Goal: Information Seeking & Learning: Learn about a topic

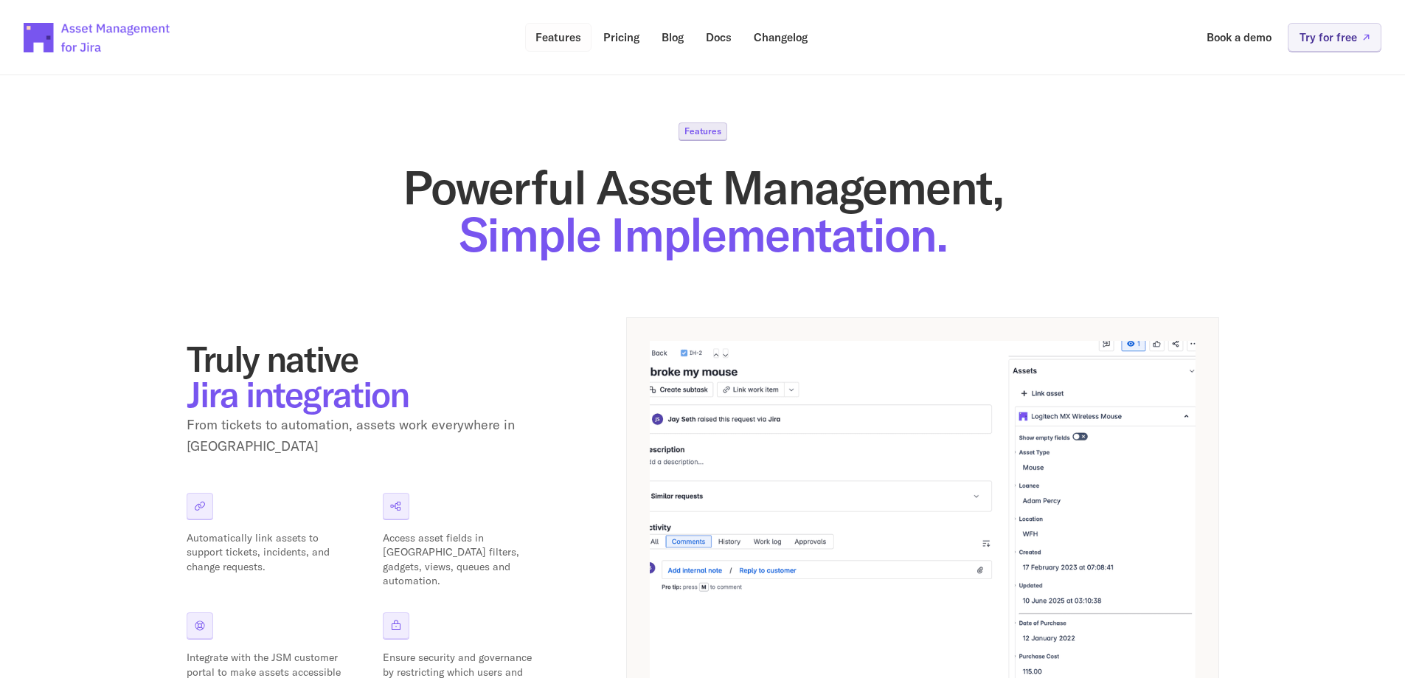
click at [553, 34] on p "Features" at bounding box center [559, 37] width 46 height 11
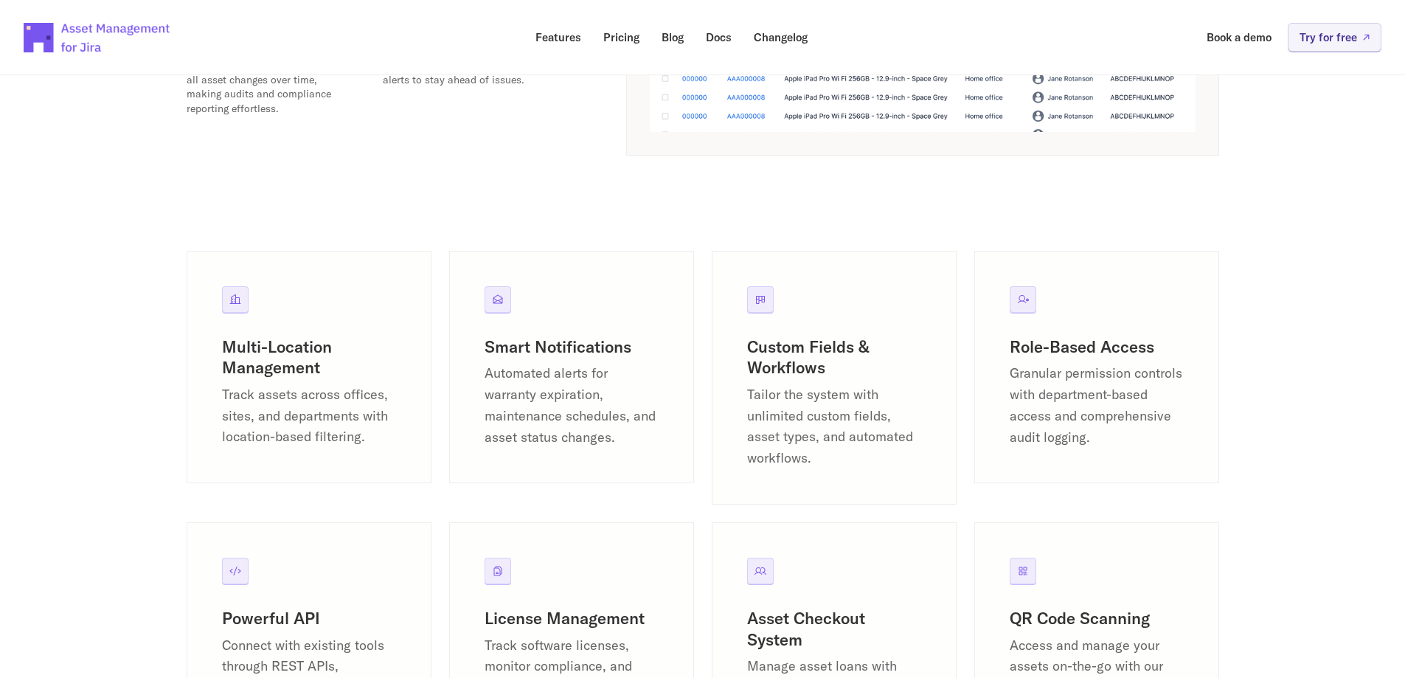
scroll to position [1623, 0]
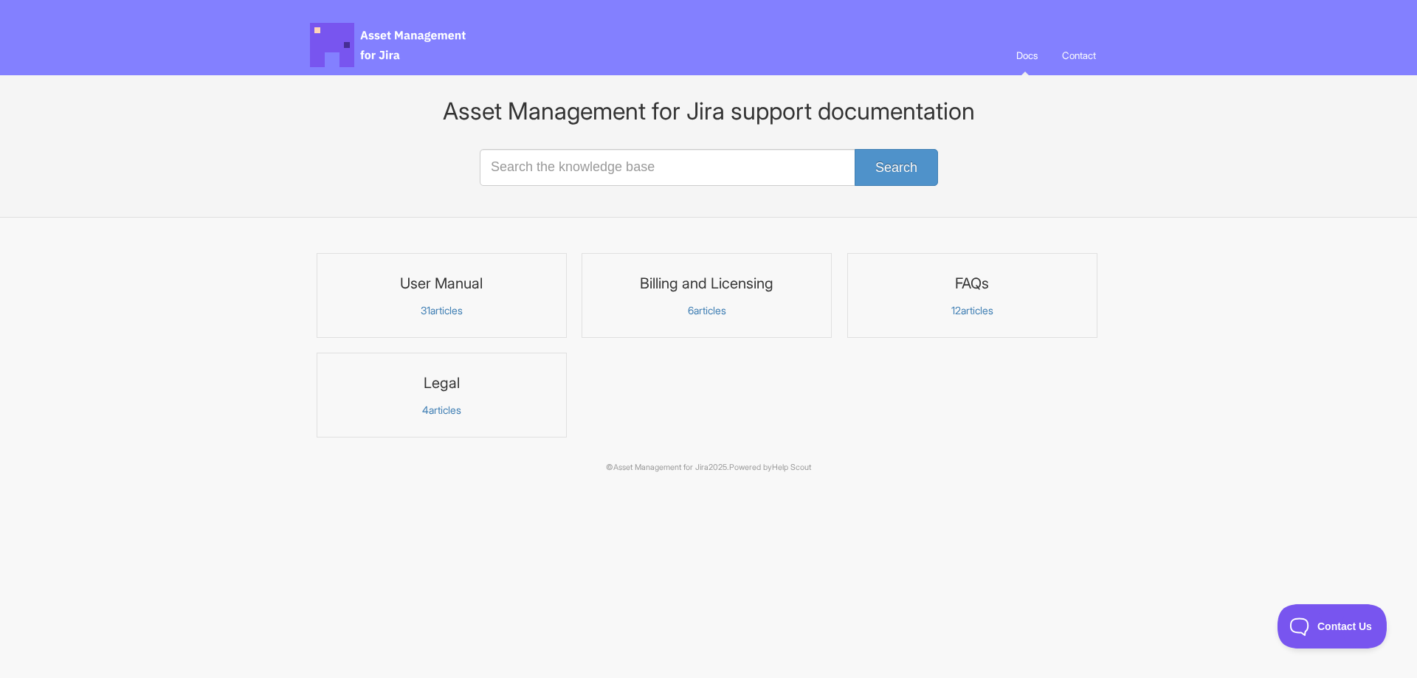
click at [980, 293] on link "FAQs 12 articles" at bounding box center [972, 295] width 250 height 85
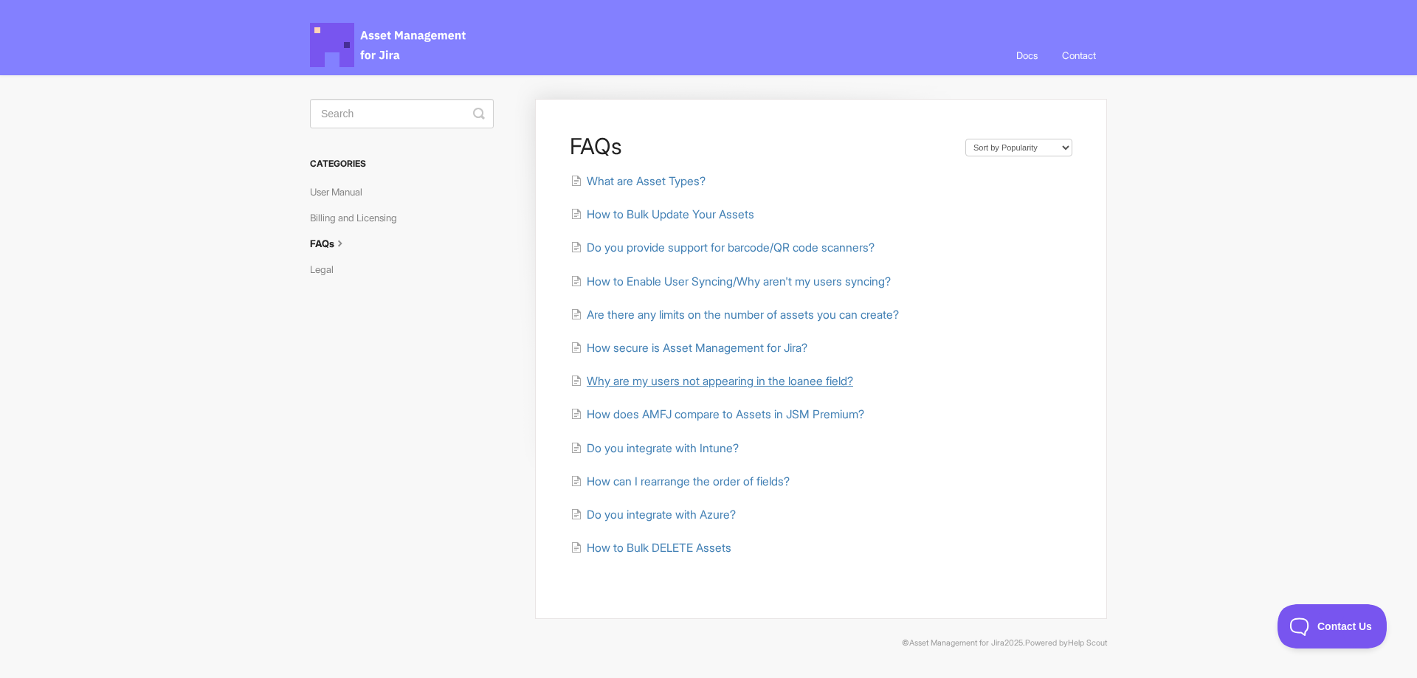
click at [841, 384] on span "Why are my users not appearing in the loanee field?" at bounding box center [720, 381] width 266 height 14
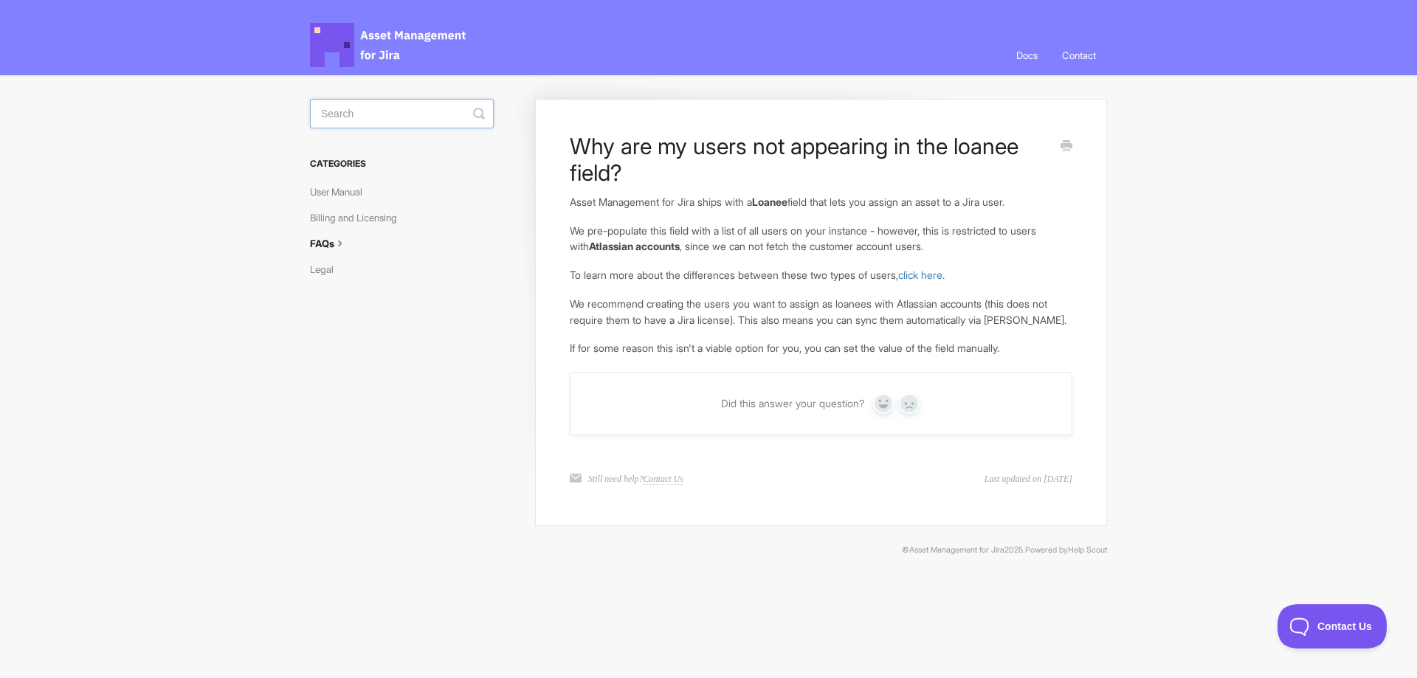
click at [374, 114] on input "Search" at bounding box center [402, 114] width 184 height 30
click at [359, 198] on link "User Manual" at bounding box center [341, 192] width 63 height 24
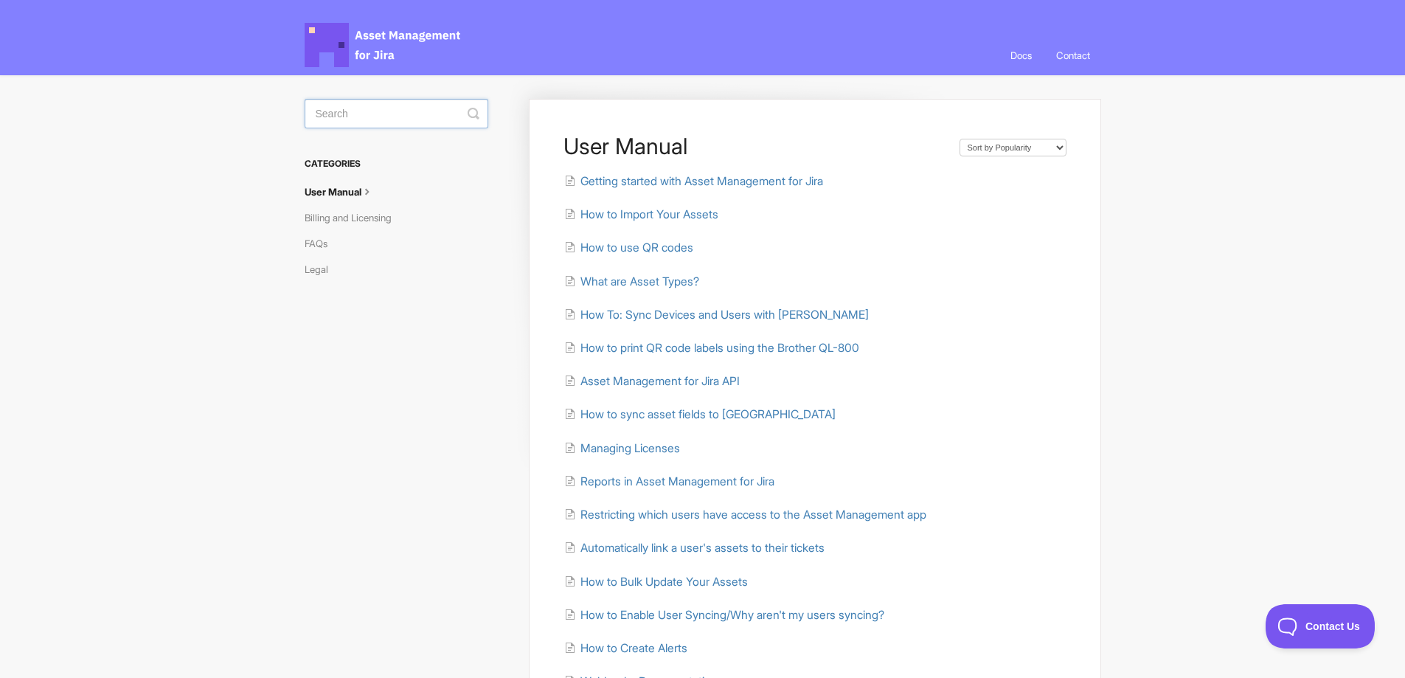
click at [384, 112] on input "Search" at bounding box center [397, 114] width 184 height 30
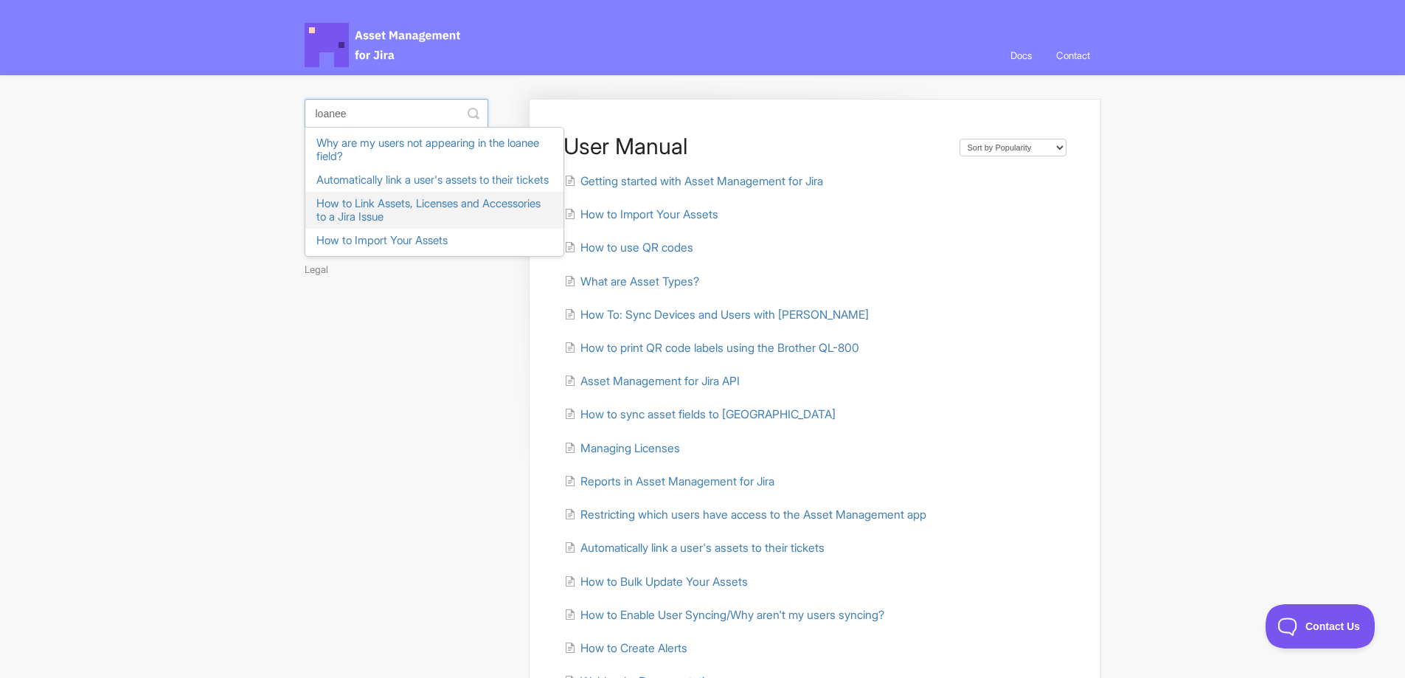
type input "loanee"
click at [400, 412] on div "User Manual Sort by Default Sort A-Z Sort by Popularity Sort by Last Updated Ge…" at bounding box center [703, 504] width 797 height 859
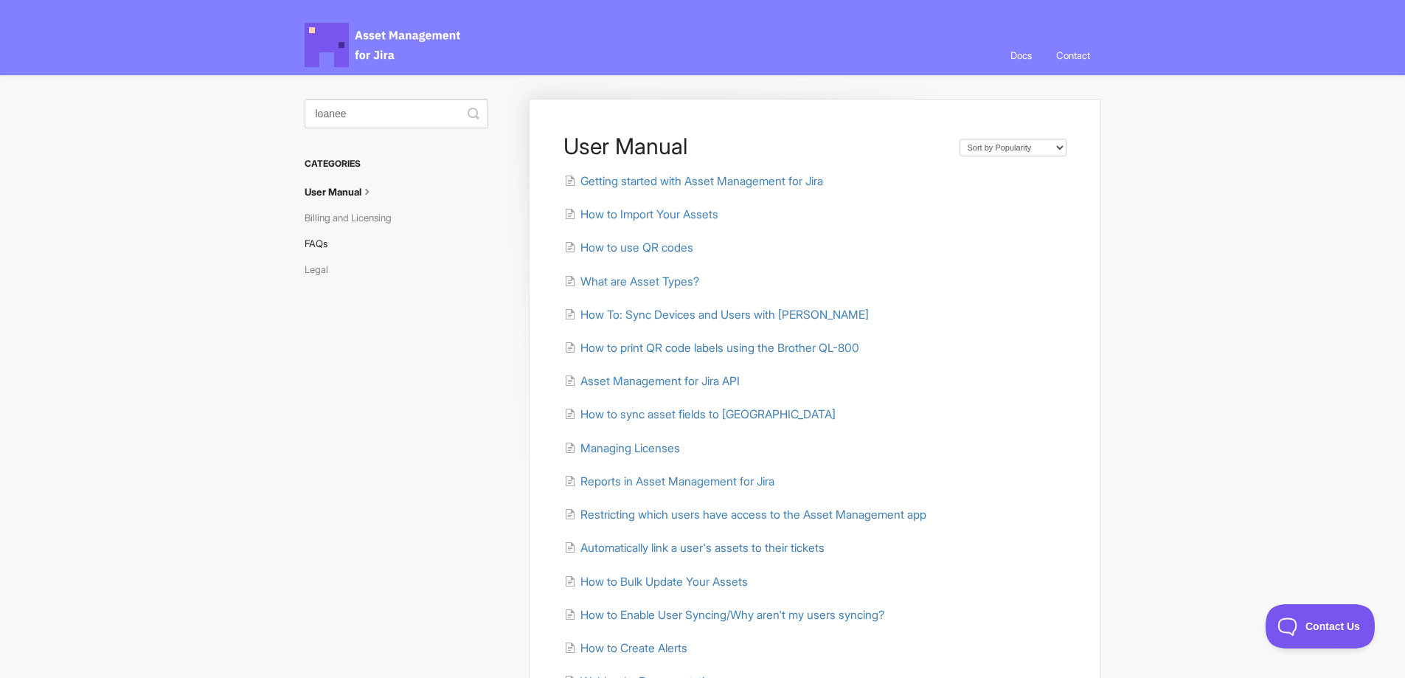
click at [316, 246] on link "FAQs" at bounding box center [322, 244] width 34 height 24
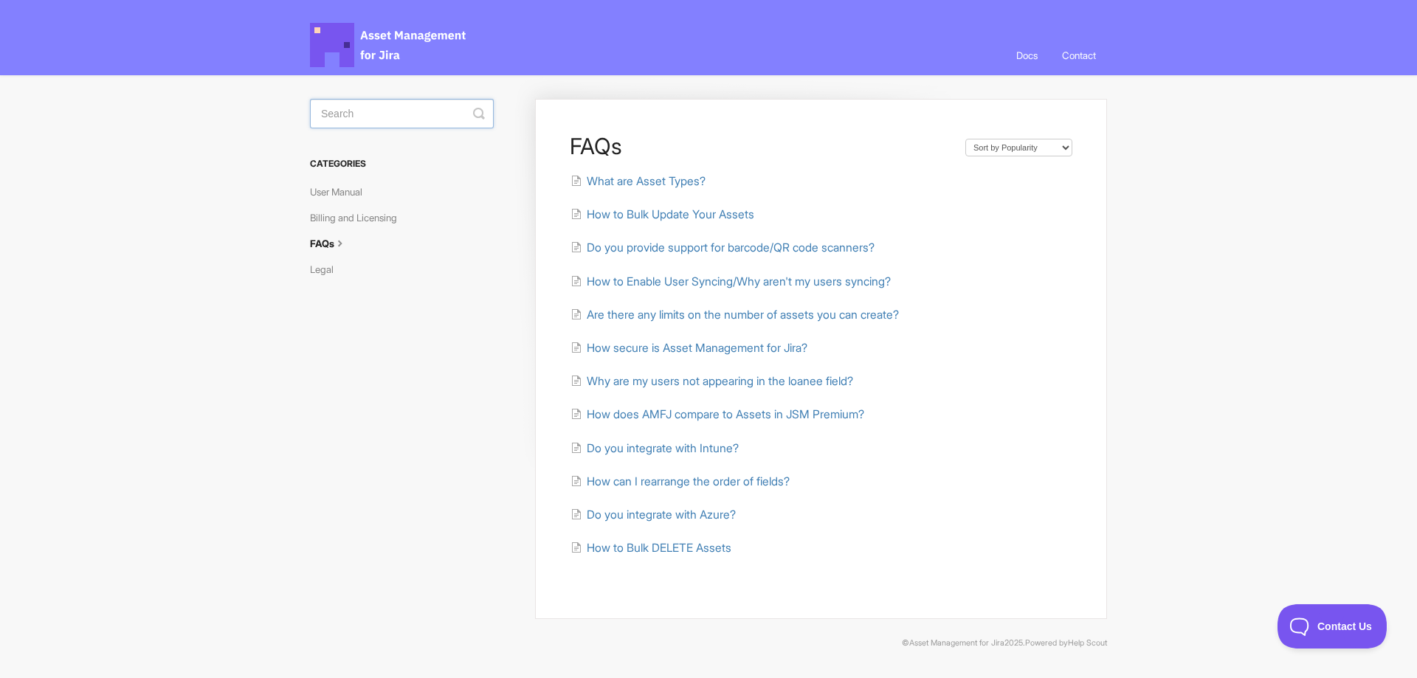
click at [380, 117] on input "Search" at bounding box center [402, 114] width 184 height 30
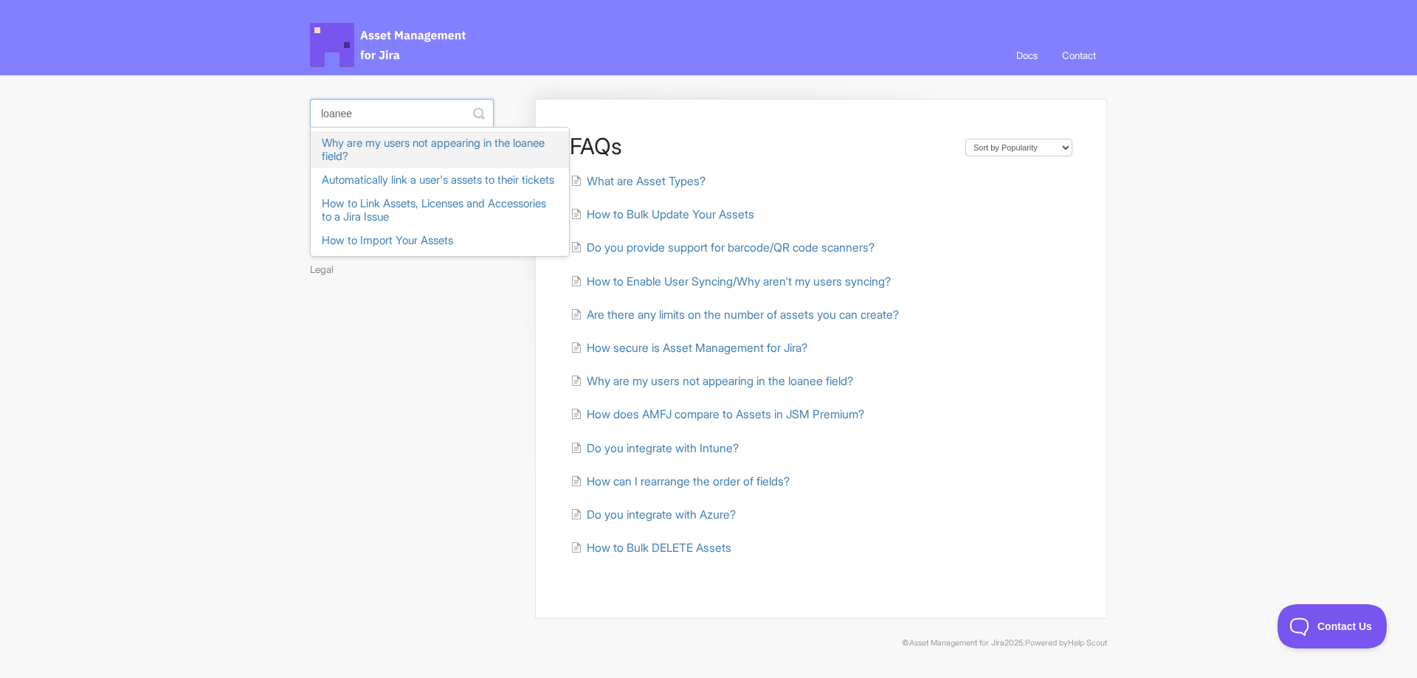
type input "loanee"
click at [351, 423] on div "FAQs Sort by Default Sort A-Z Sort by Popularity Sort by Last Updated What are …" at bounding box center [708, 355] width 797 height 561
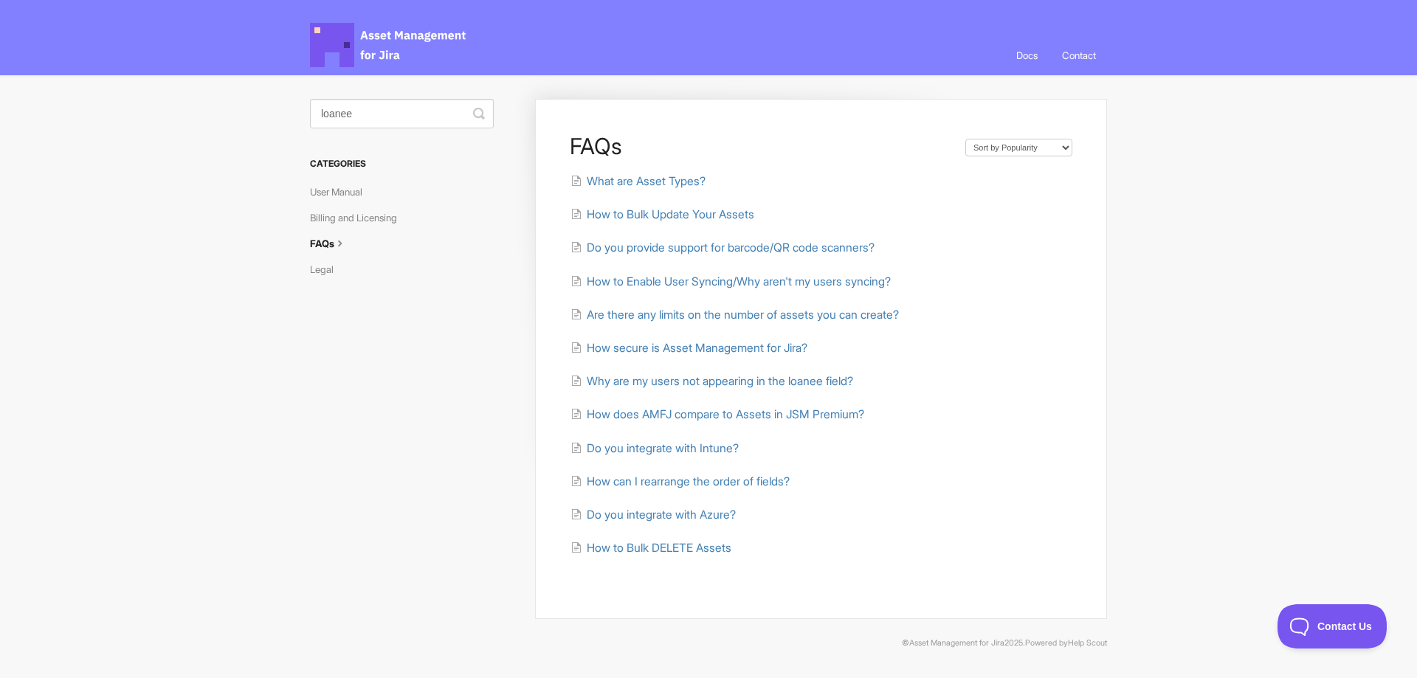
click at [339, 49] on span "Asset Management for Jira Docs" at bounding box center [389, 45] width 158 height 44
